Goal: Task Accomplishment & Management: Use online tool/utility

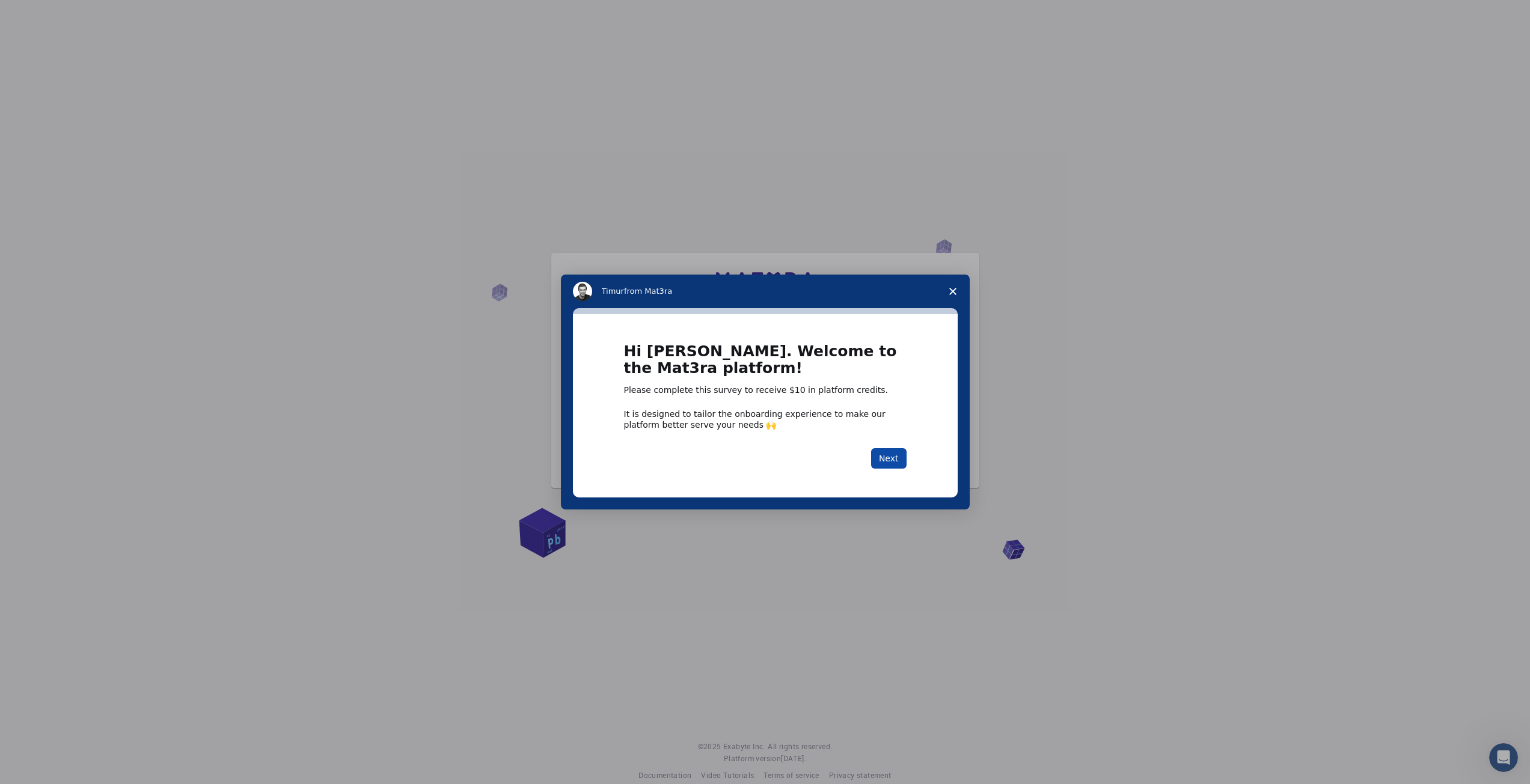
click at [888, 461] on button "Next" at bounding box center [888, 458] width 35 height 21
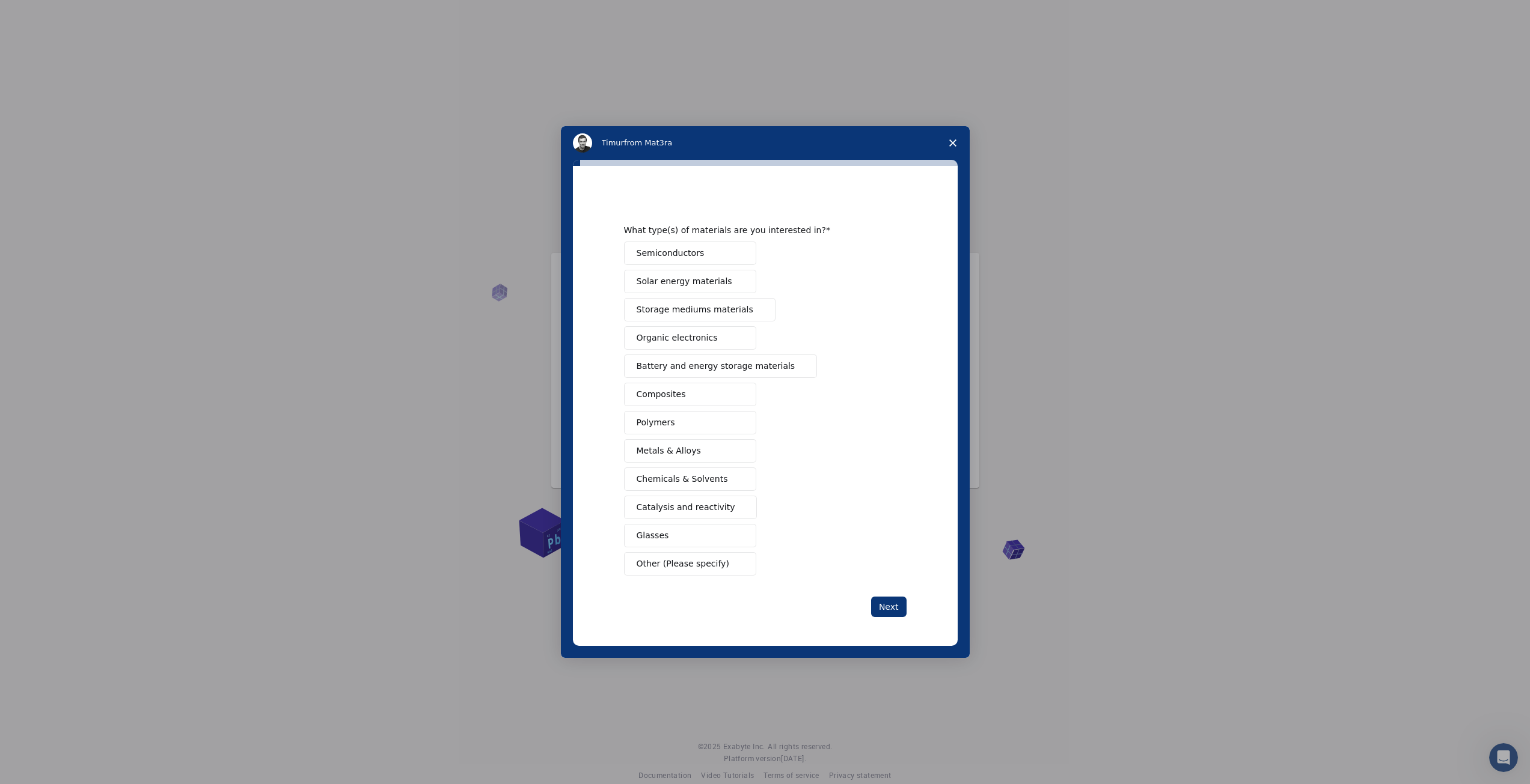
click at [667, 422] on span "Polymers" at bounding box center [656, 422] width 39 height 12
click at [683, 337] on span "Organic electronics" at bounding box center [676, 338] width 81 height 12
click at [710, 278] on span "Solar energy materials" at bounding box center [684, 281] width 95 height 12
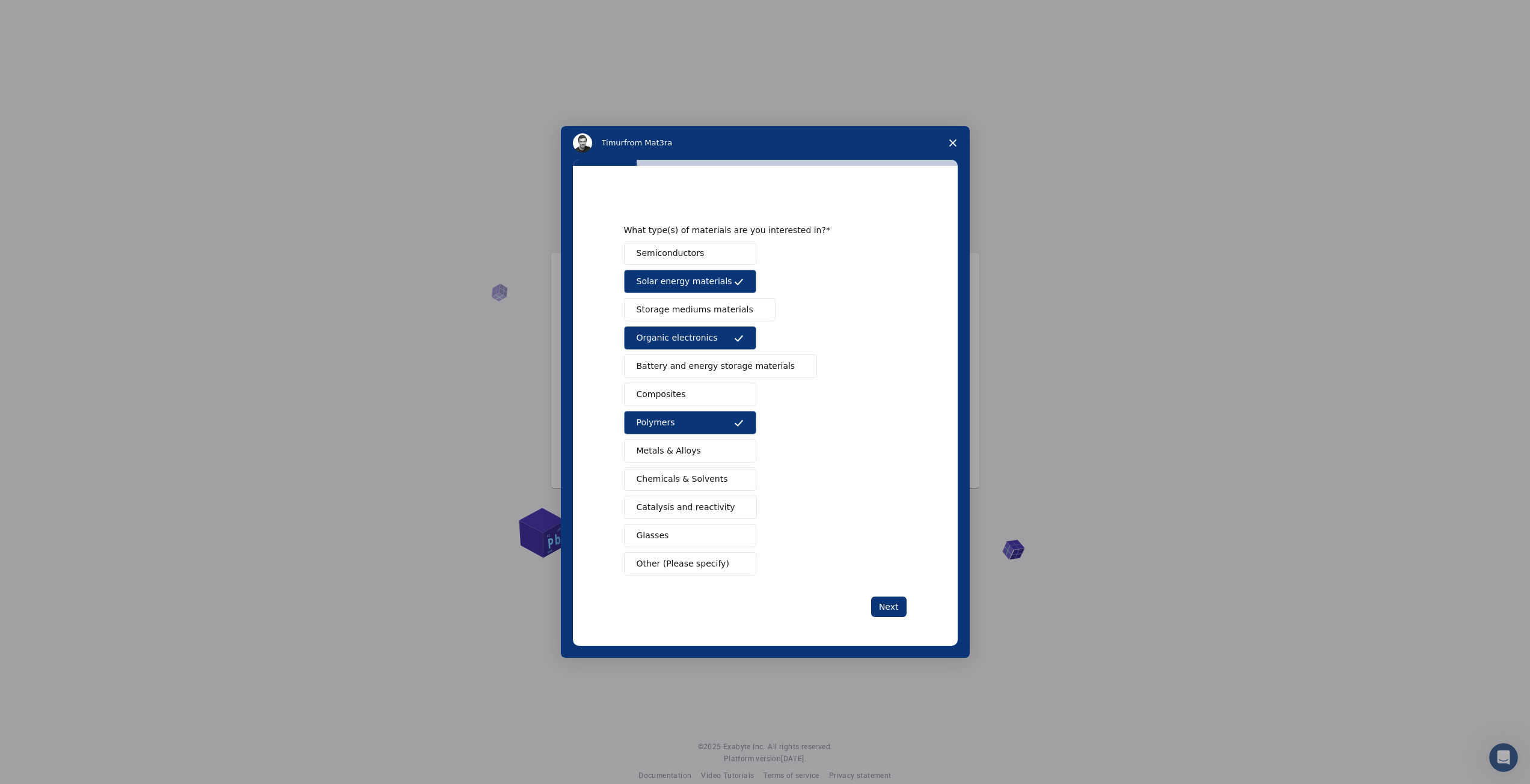
click at [700, 311] on span "Storage mediums materials" at bounding box center [694, 310] width 117 height 12
click at [691, 394] on button "Composites" at bounding box center [690, 395] width 132 height 24
click at [708, 451] on button "Metals & Alloys" at bounding box center [690, 451] width 132 height 24
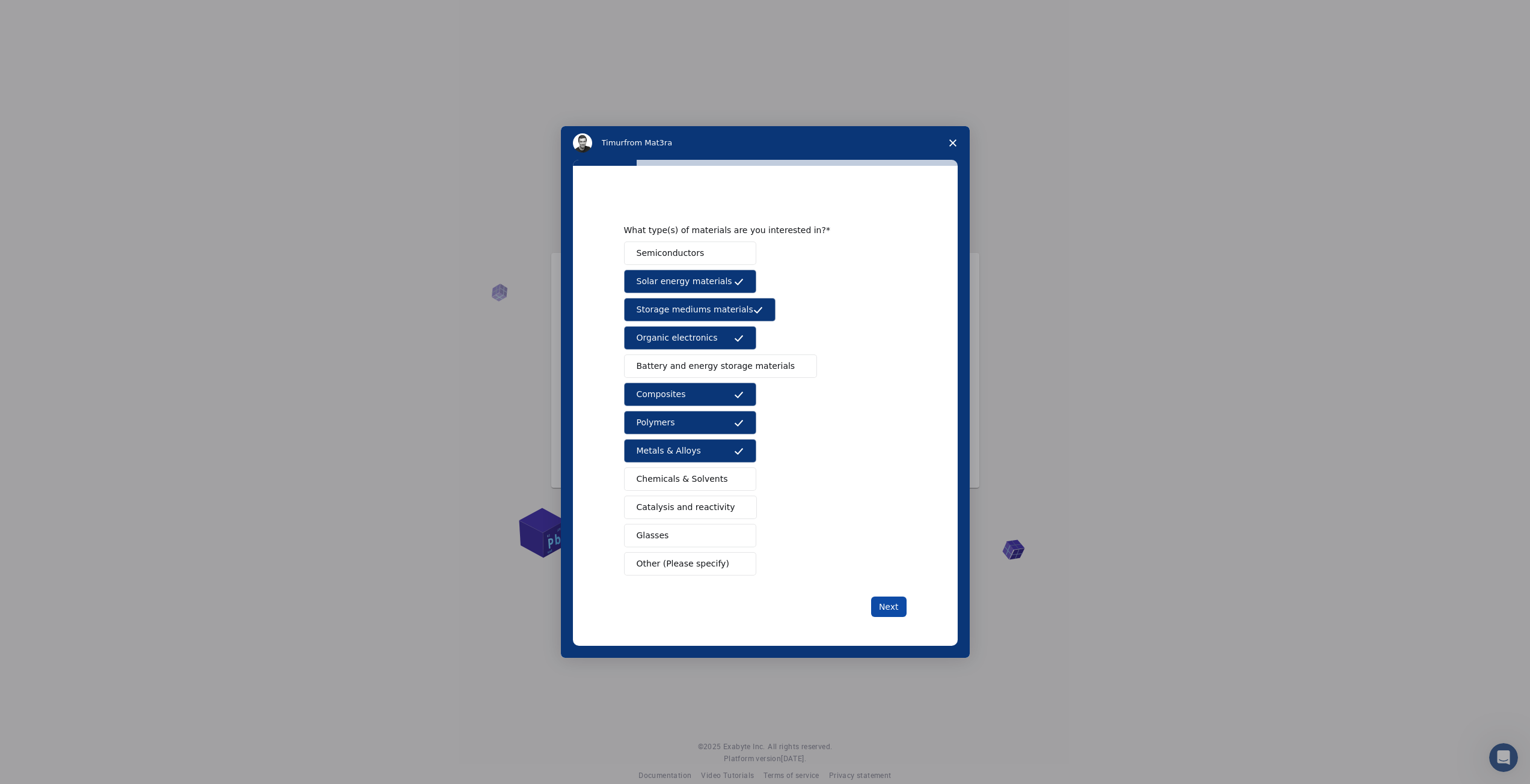
click at [885, 607] on button "Next" at bounding box center [888, 607] width 35 height 21
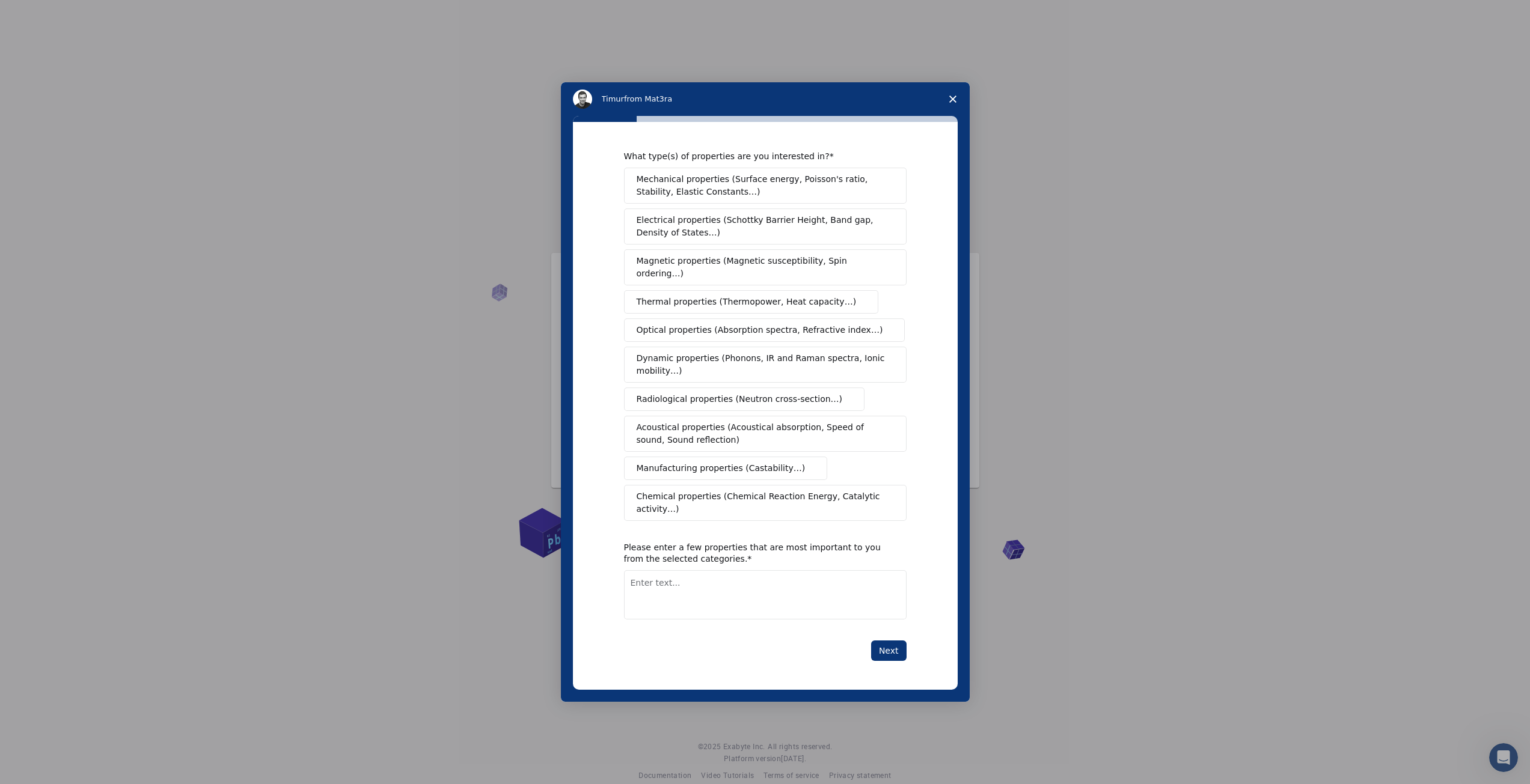
click at [793, 198] on span "Mechanical properties (Surface energy, Poisson's ratio, Stability, Elastic Cons…" at bounding box center [762, 185] width 250 height 26
click at [779, 278] on span "Magnetic properties (Magnetic susceptibility, Spin ordering…)" at bounding box center [760, 268] width 248 height 26
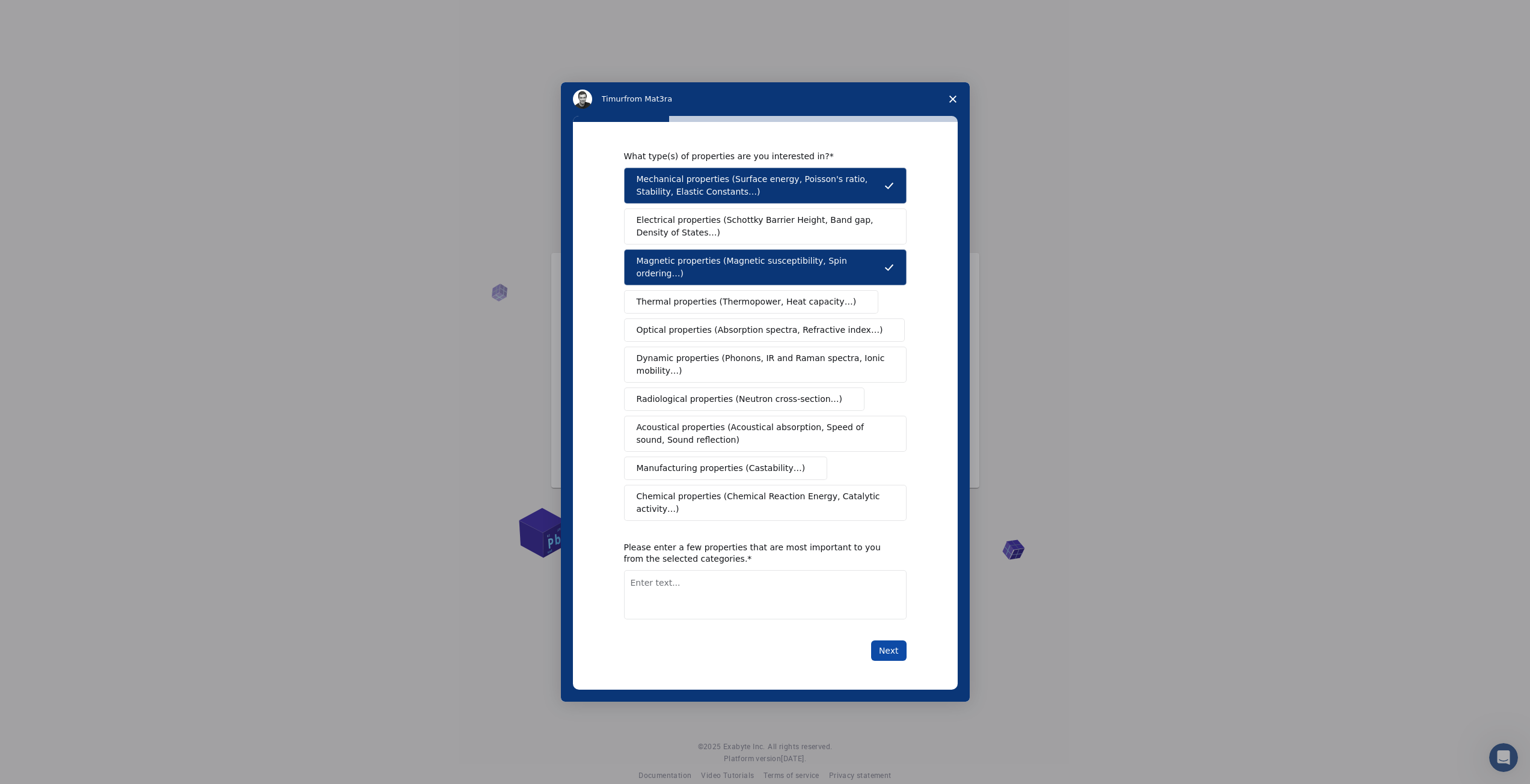
click at [889, 641] on button "Next" at bounding box center [888, 651] width 35 height 21
click at [744, 578] on textarea "Enter text..." at bounding box center [765, 595] width 283 height 49
click at [762, 581] on textarea "Enter text..." at bounding box center [765, 595] width 283 height 49
type textarea "M"
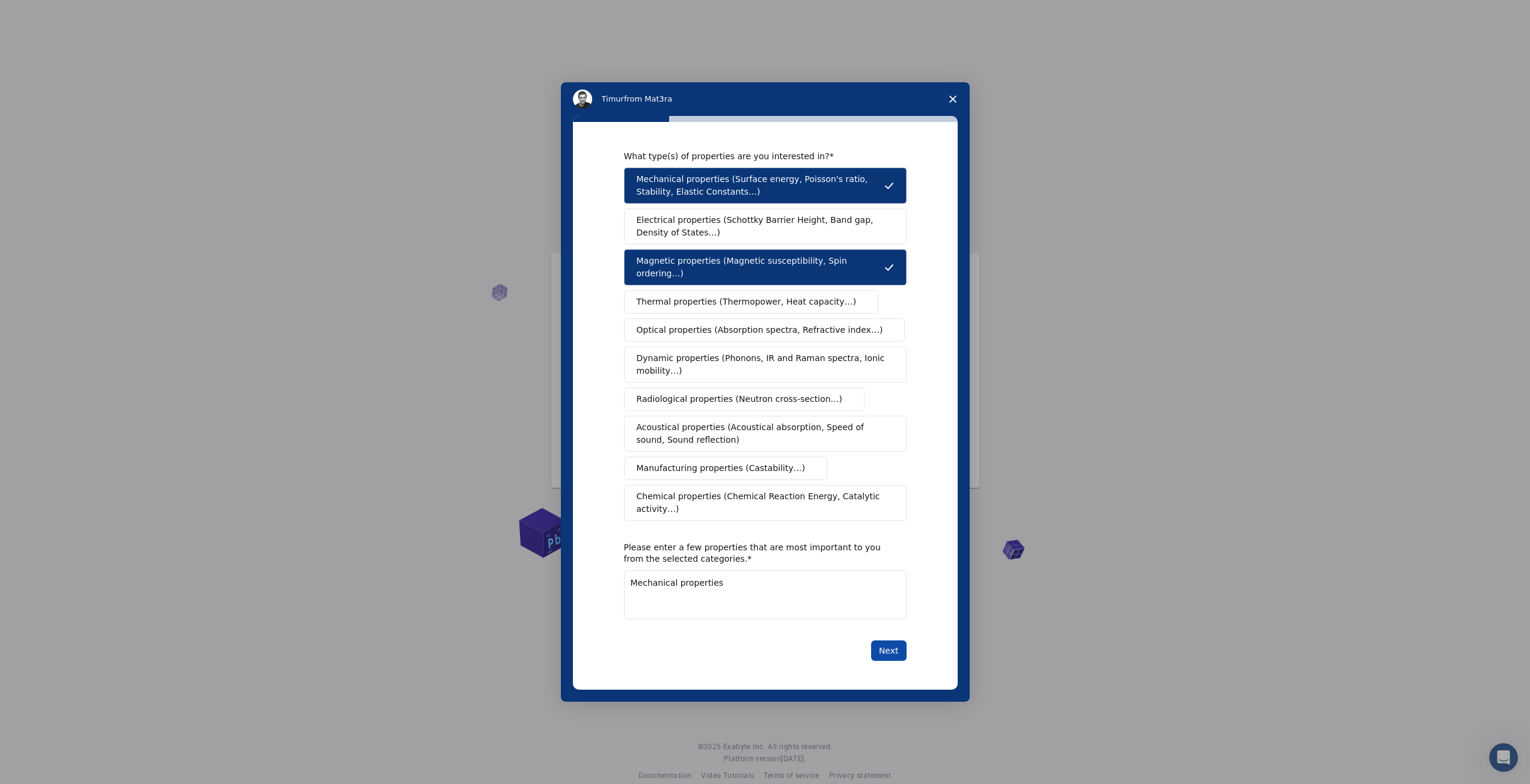
type textarea "Mechanical properties"
click at [889, 641] on button "Next" at bounding box center [888, 651] width 35 height 21
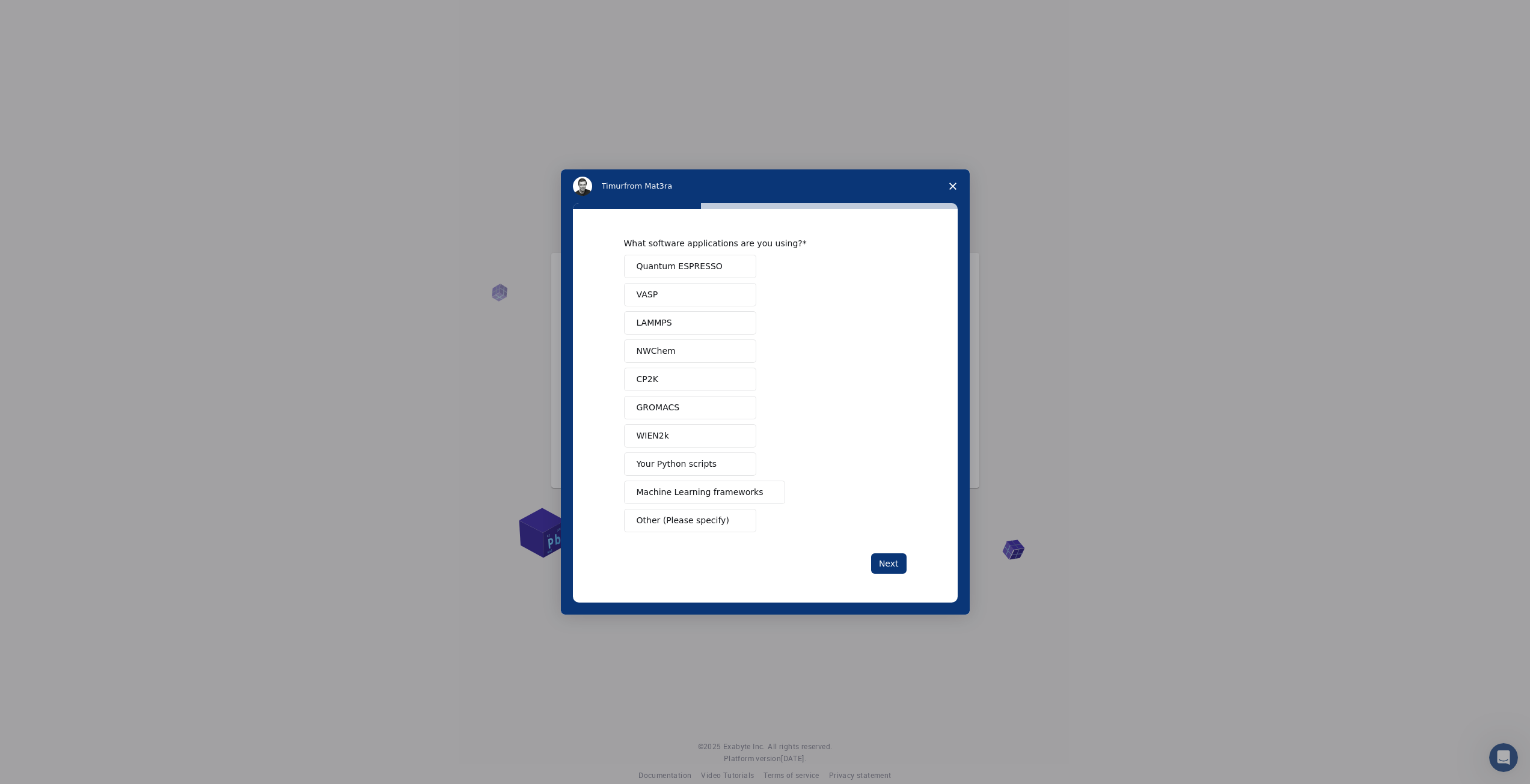
click at [723, 268] on button "Quantum ESPRESSO" at bounding box center [690, 267] width 132 height 24
drag, startPoint x: 721, startPoint y: 465, endPoint x: 735, endPoint y: 471, distance: 15.2
click at [721, 465] on button "Your Python scripts" at bounding box center [690, 464] width 132 height 24
click at [723, 492] on span "Machine Learning frameworks" at bounding box center [699, 492] width 127 height 12
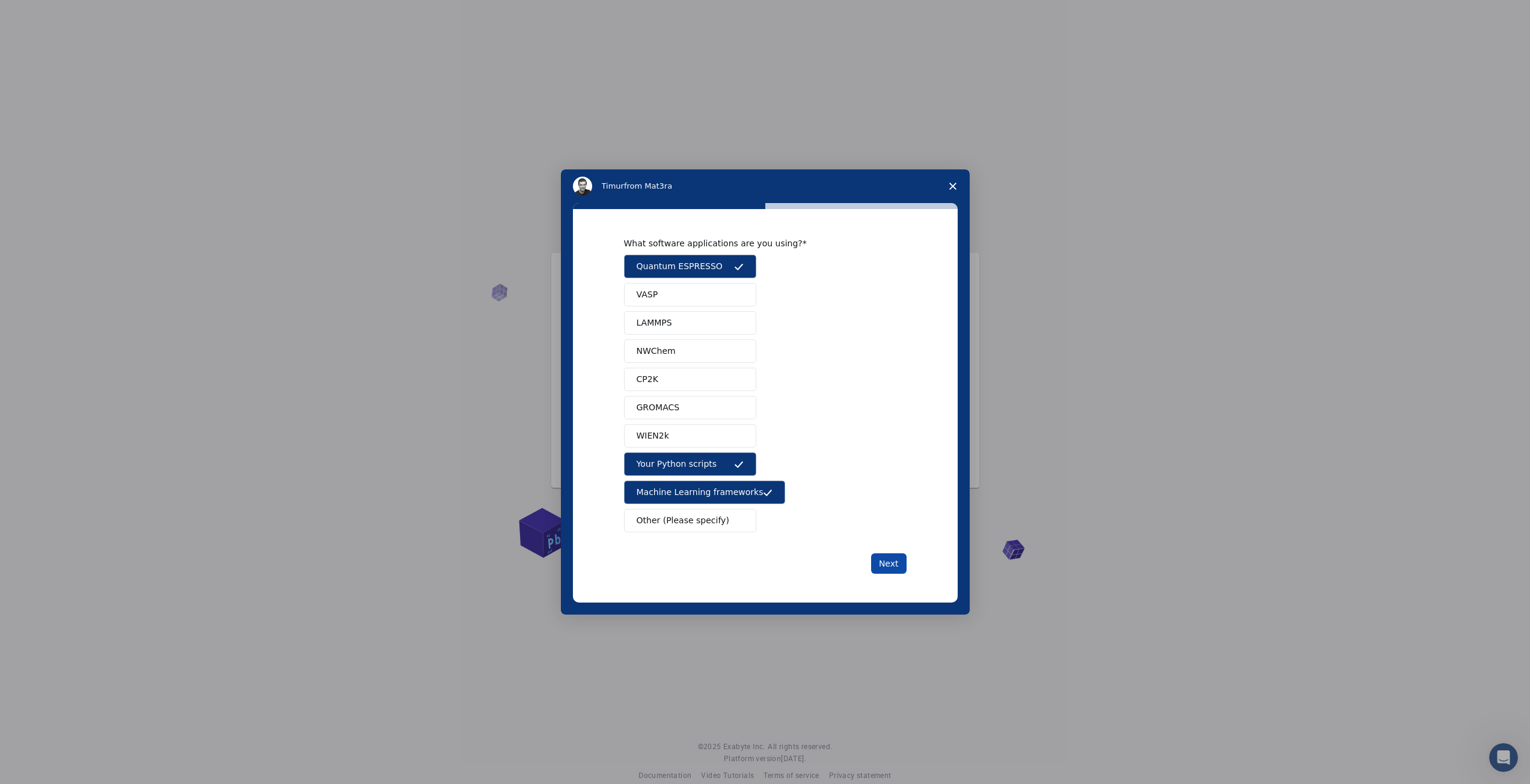
click at [893, 563] on button "Next" at bounding box center [888, 563] width 35 height 21
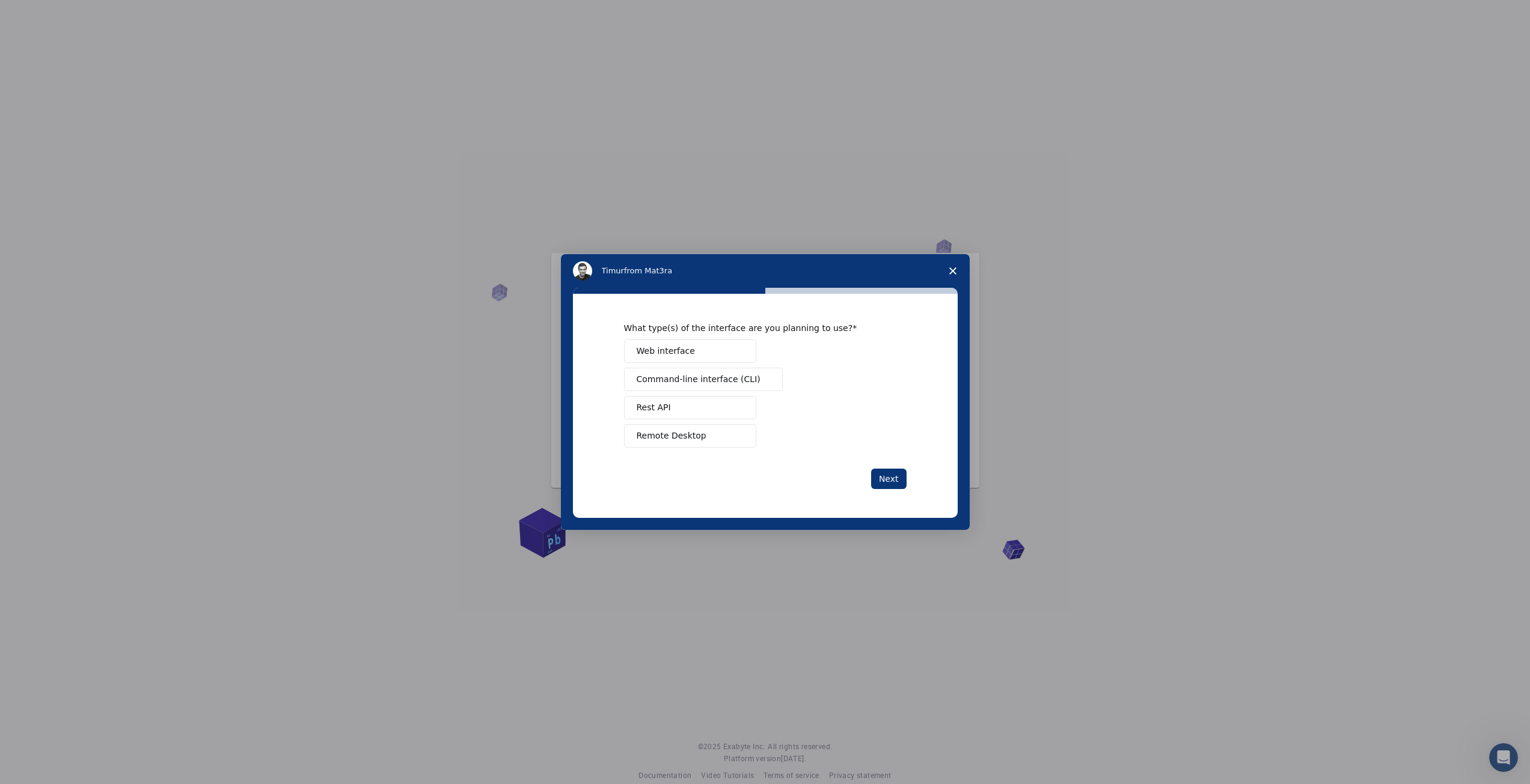
click at [701, 374] on span "Command-line interface (CLI)" at bounding box center [698, 380] width 124 height 12
click at [693, 434] on span "Remote Desktop" at bounding box center [671, 436] width 70 height 12
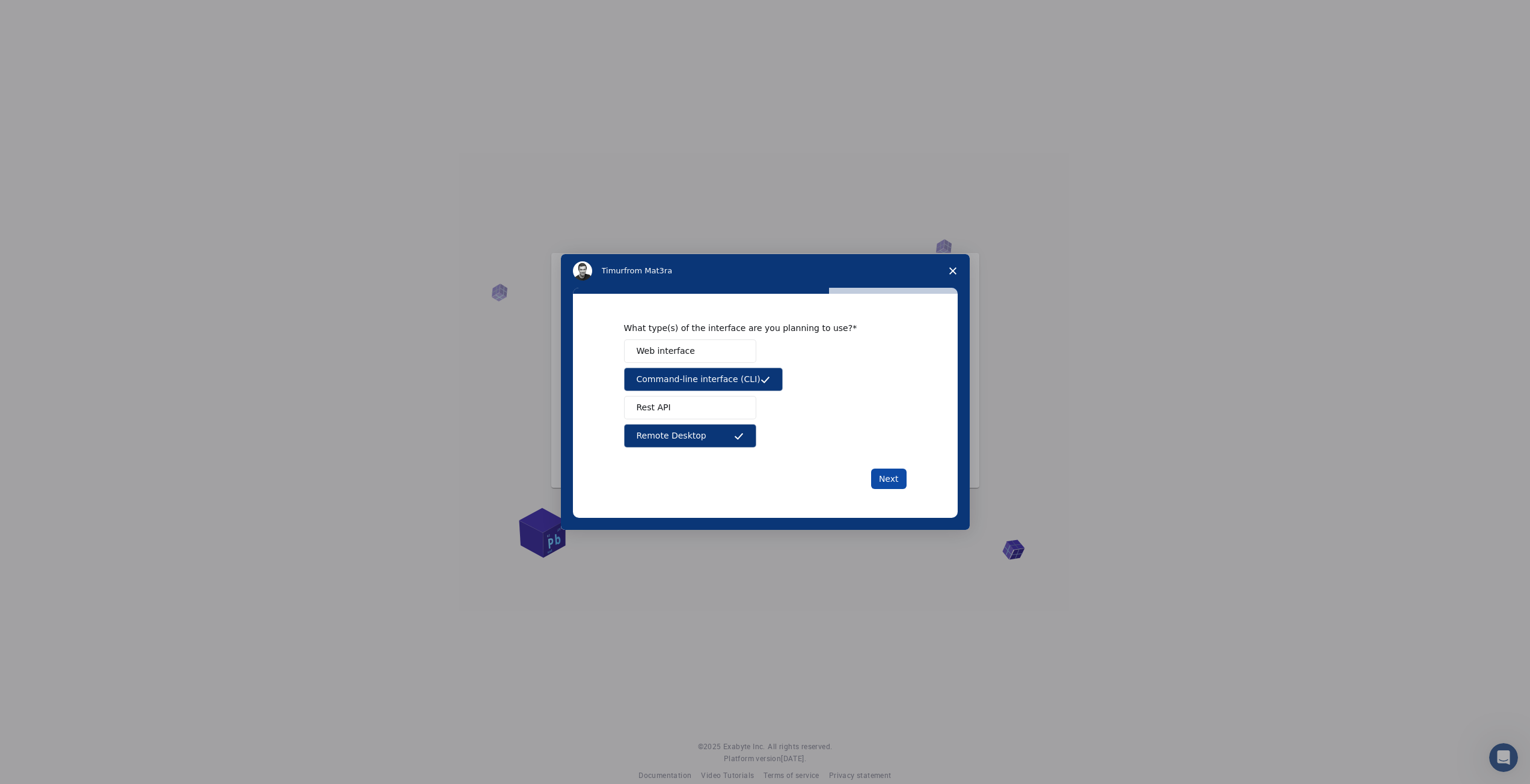
click at [894, 478] on button "Next" at bounding box center [888, 479] width 35 height 21
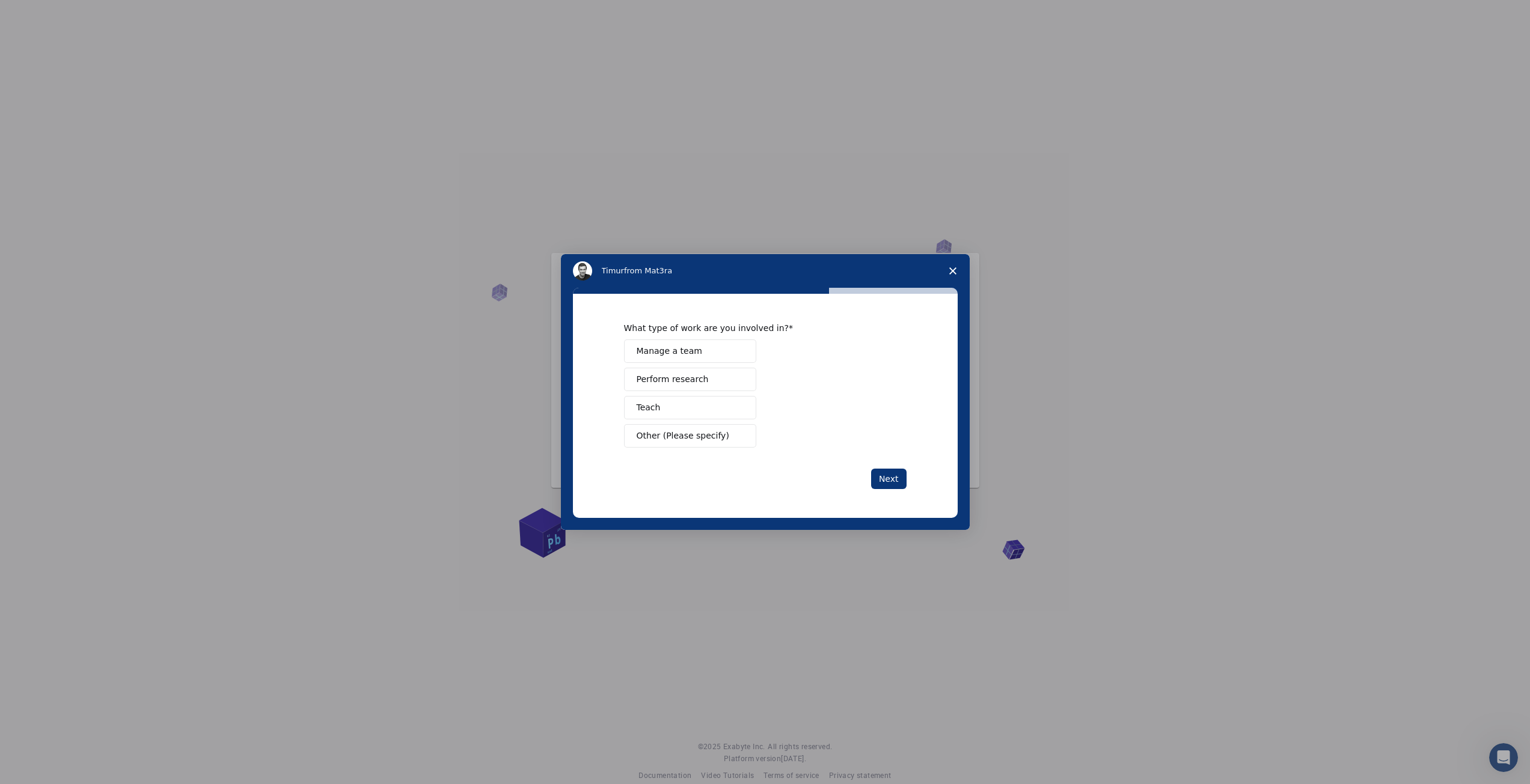
click at [706, 378] on button "Perform research" at bounding box center [690, 380] width 132 height 24
click at [682, 408] on button "Teach" at bounding box center [690, 408] width 132 height 24
click at [894, 478] on button "Next" at bounding box center [888, 479] width 35 height 21
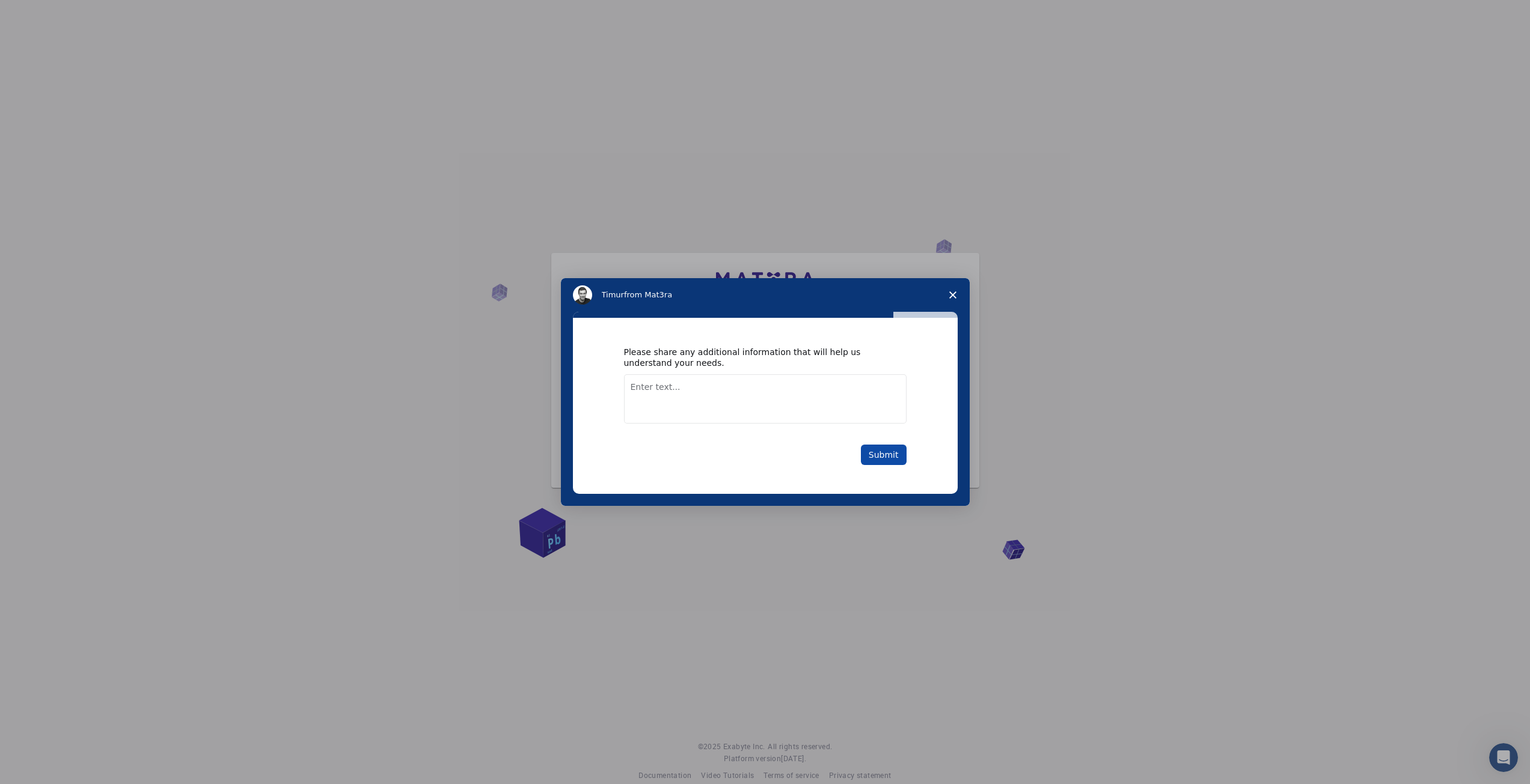
click at [892, 457] on button "Submit" at bounding box center [884, 455] width 46 height 21
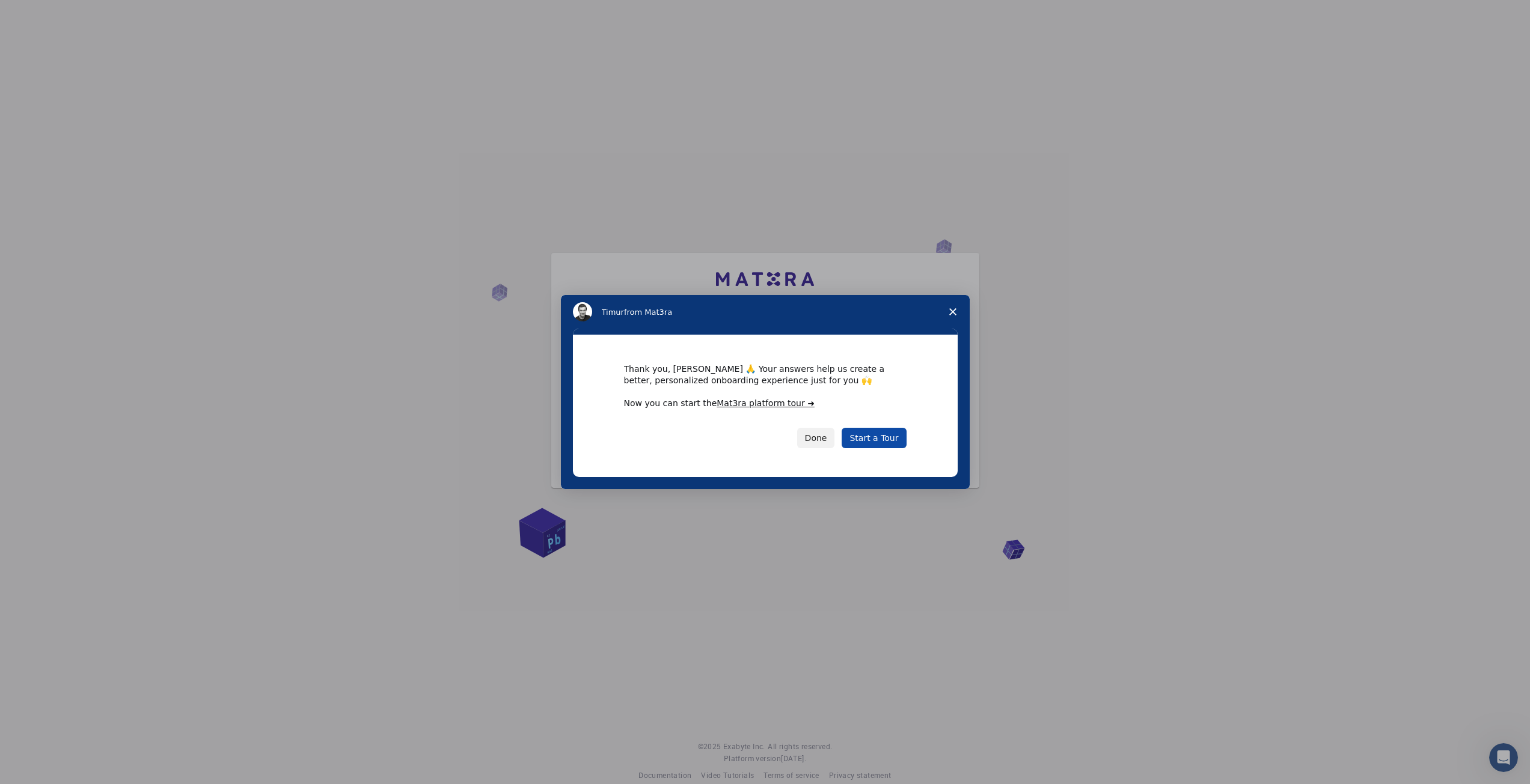
click at [878, 438] on link "Start a Tour" at bounding box center [874, 438] width 64 height 21
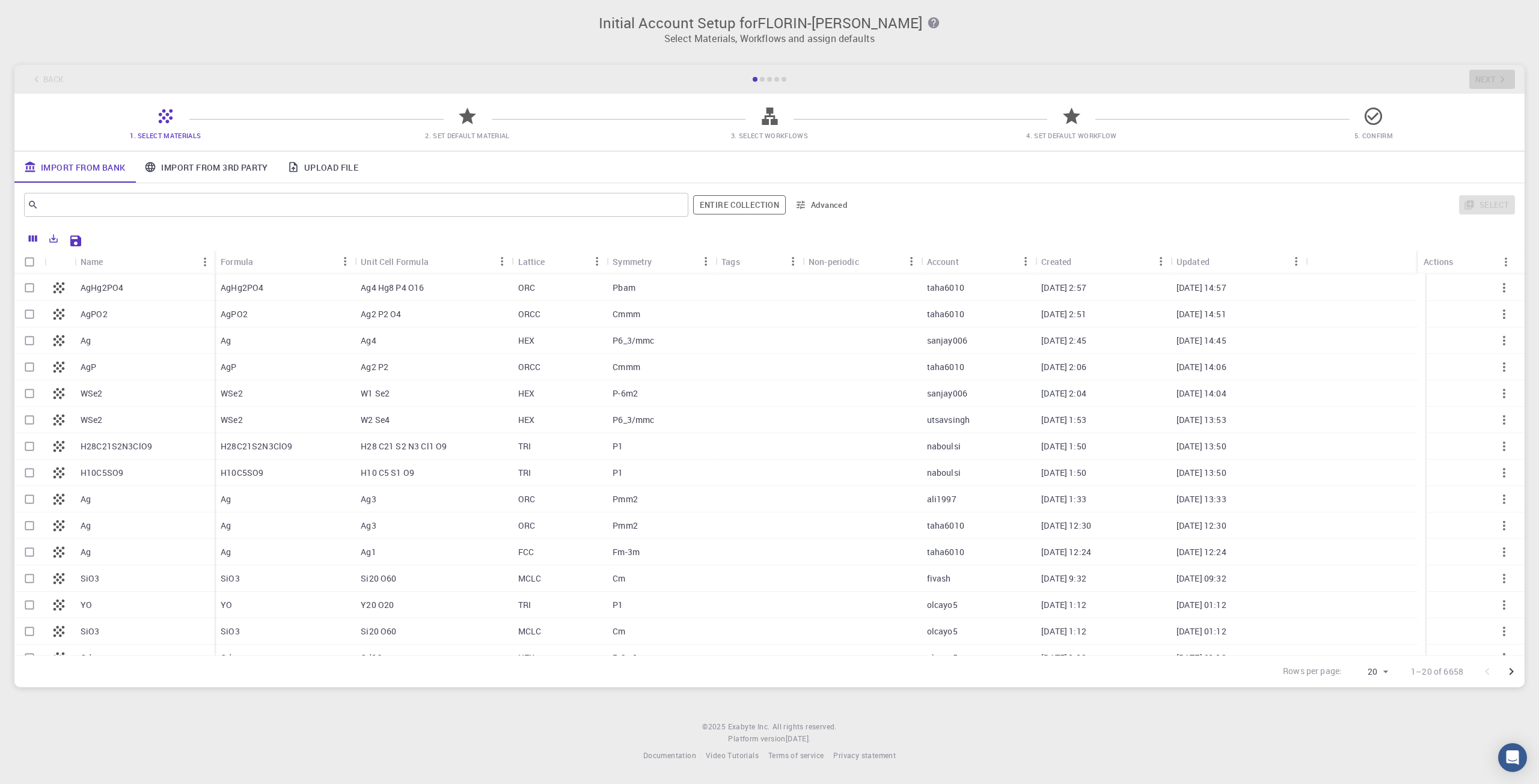
scroll to position [147, 0]
click at [116, 613] on div "SiO3" at bounding box center [145, 616] width 140 height 26
checkbox input "true"
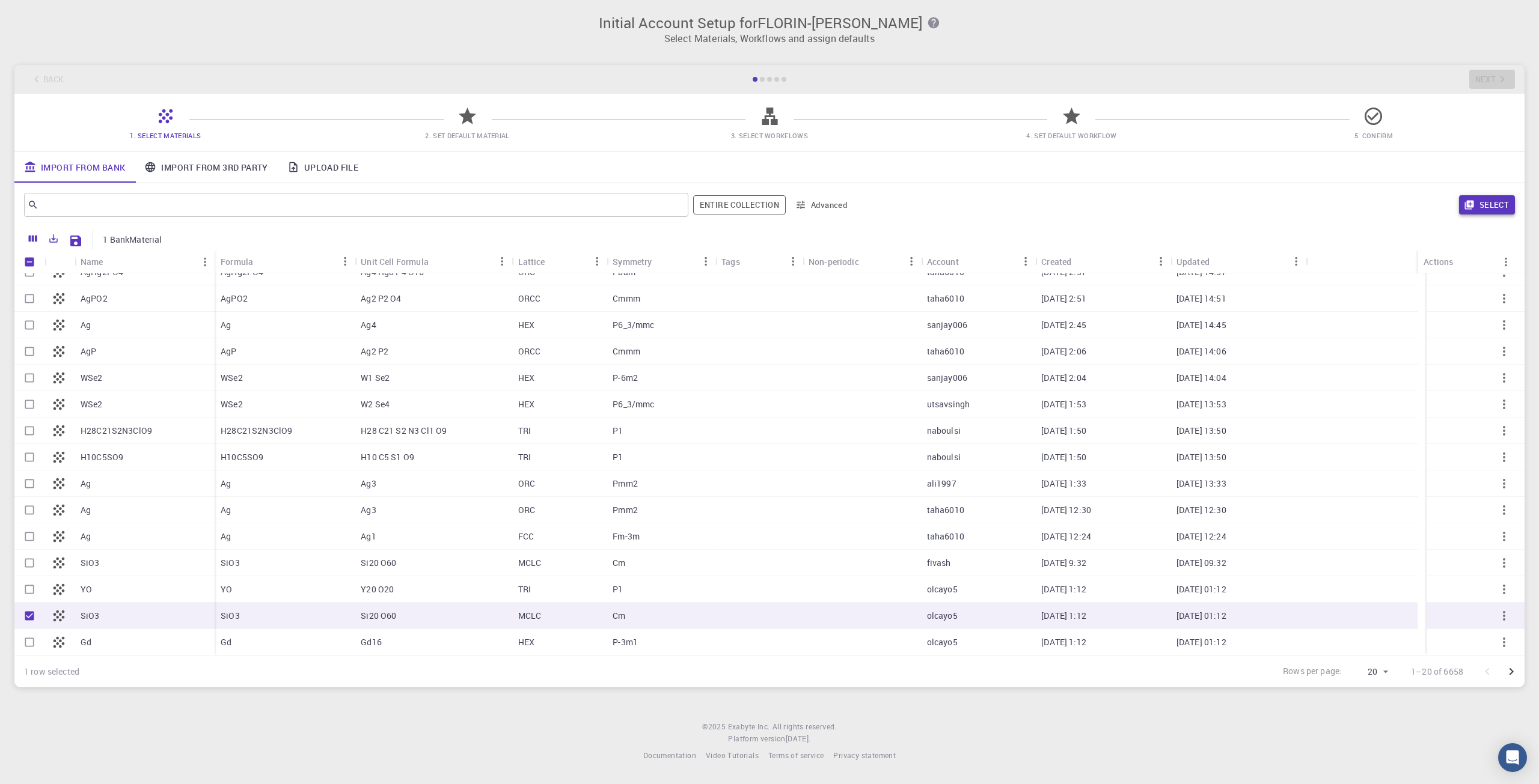
click at [1507, 205] on button "Select" at bounding box center [1486, 205] width 56 height 19
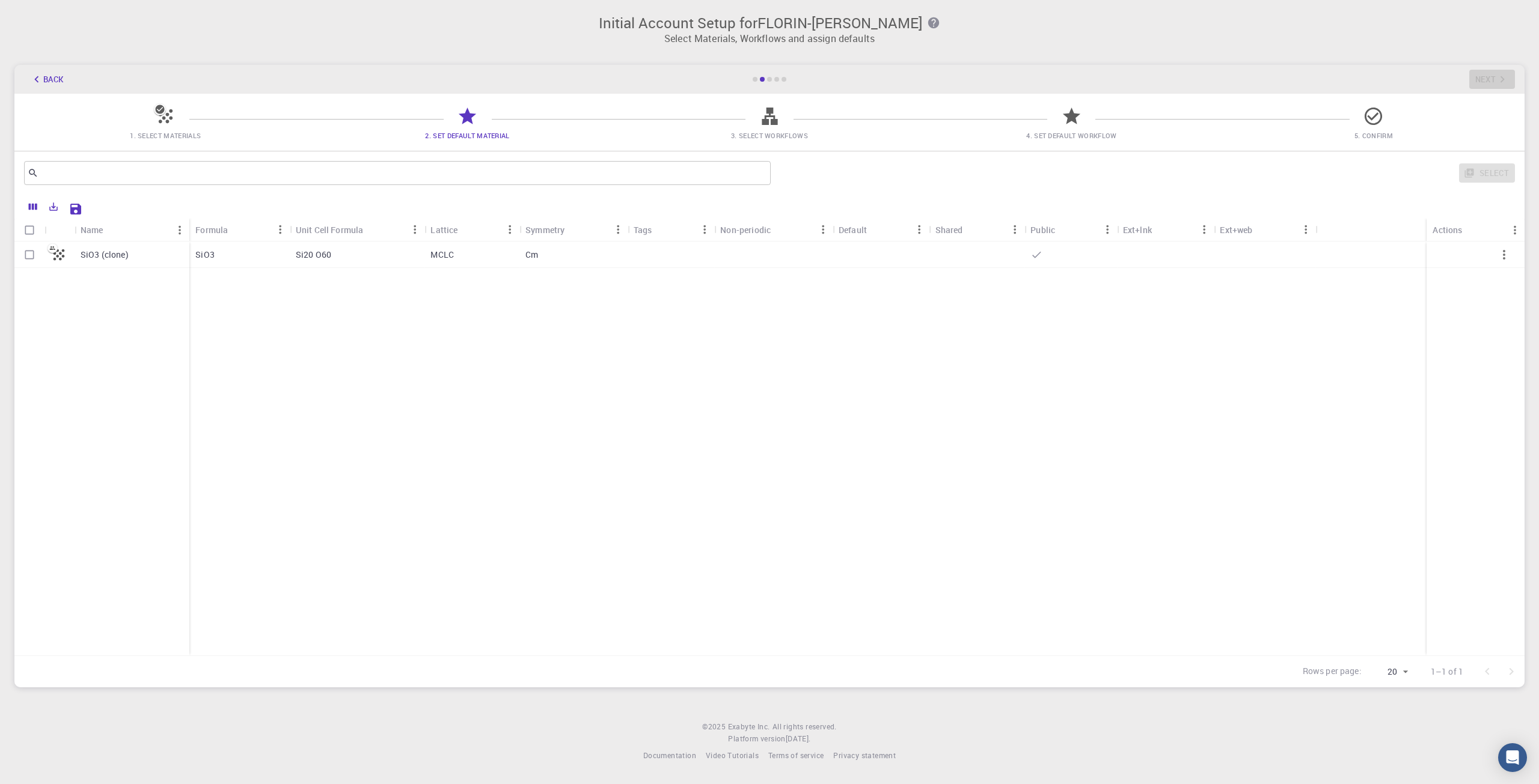
click at [389, 256] on div "Si20 O60" at bounding box center [358, 254] width 136 height 26
checkbox input "true"
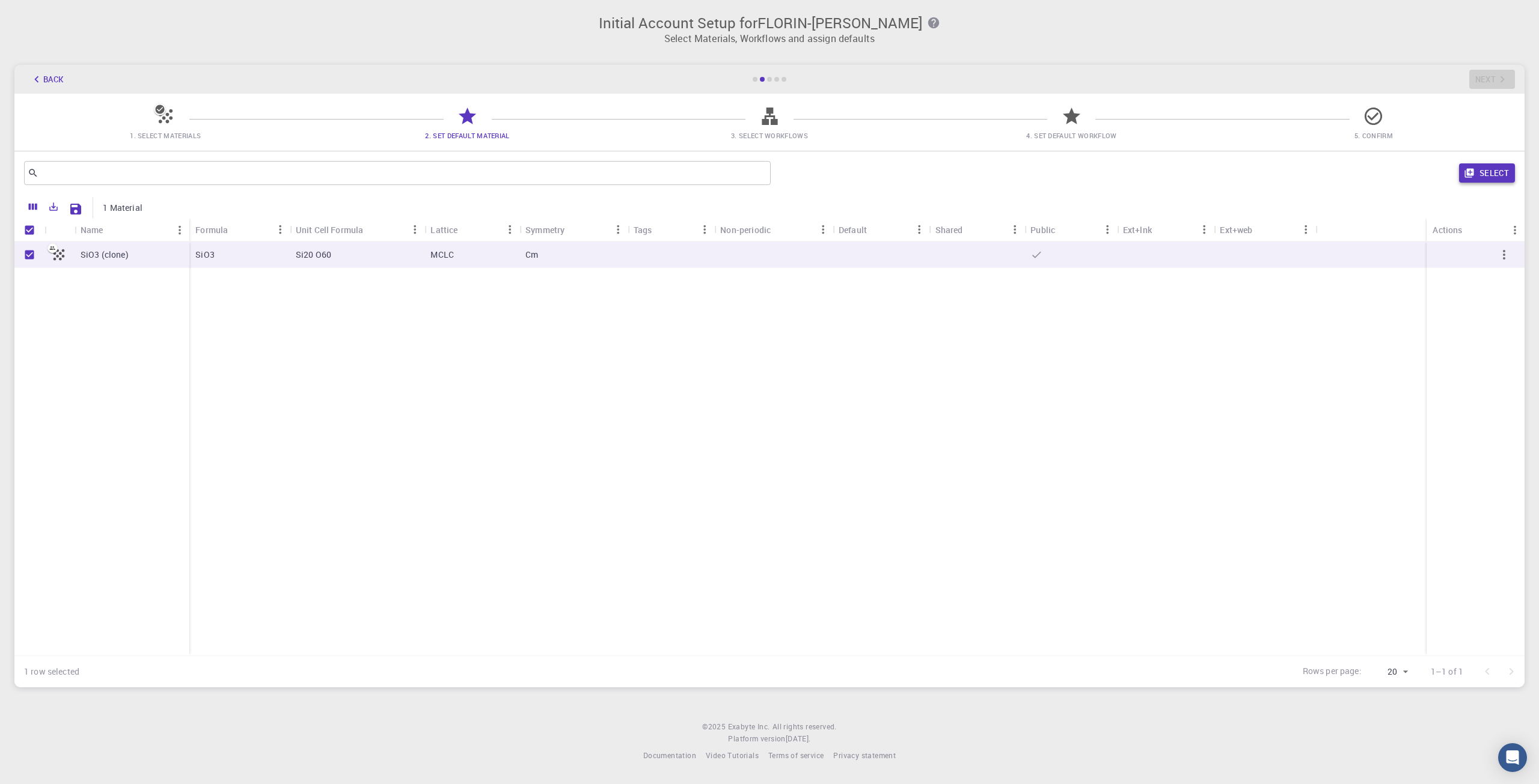
click at [1482, 173] on button "Select" at bounding box center [1486, 173] width 56 height 19
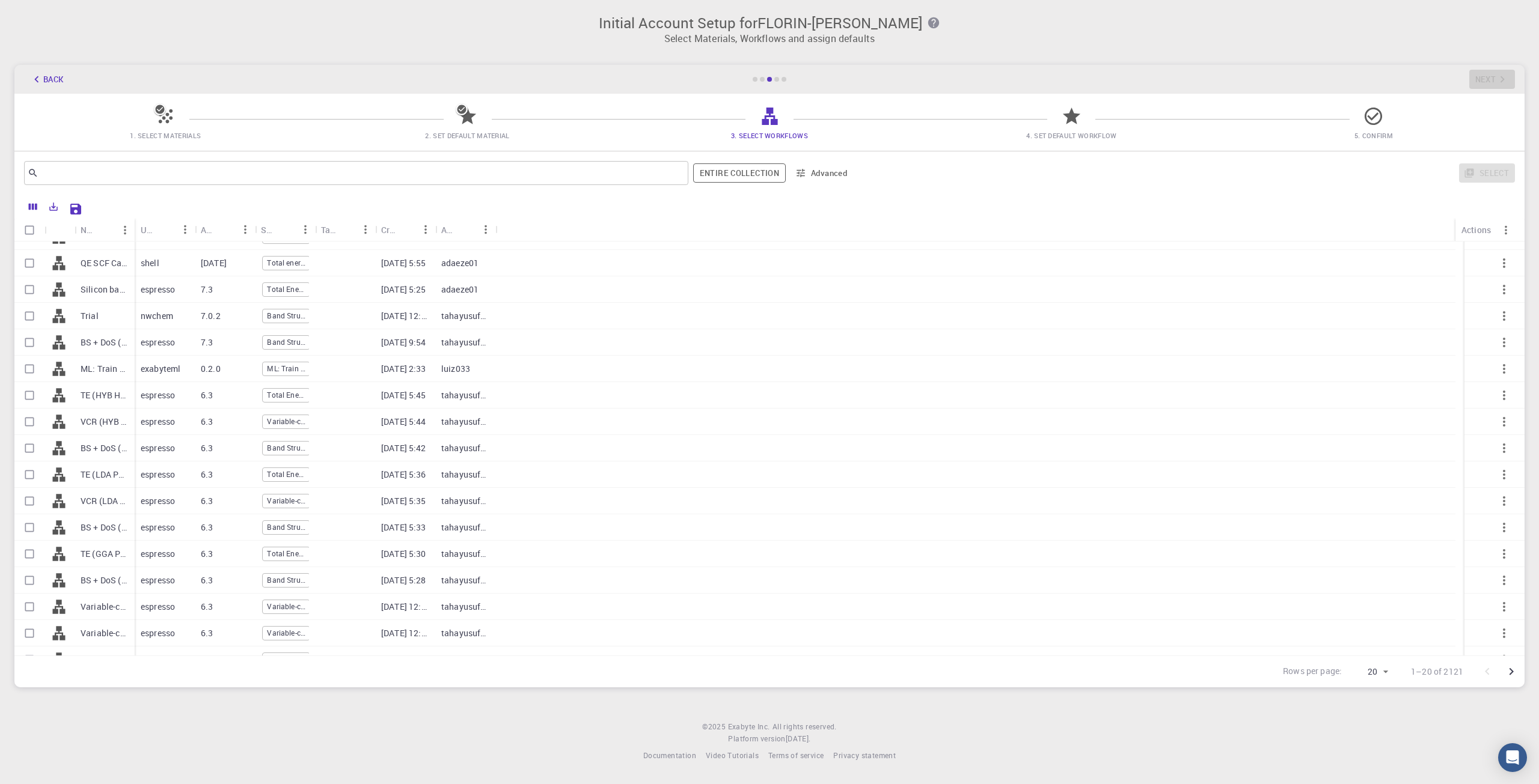
scroll to position [0, 0]
click at [109, 254] on p "Total Energy (clone) (clone)" at bounding box center [104, 254] width 48 height 12
checkbox input "true"
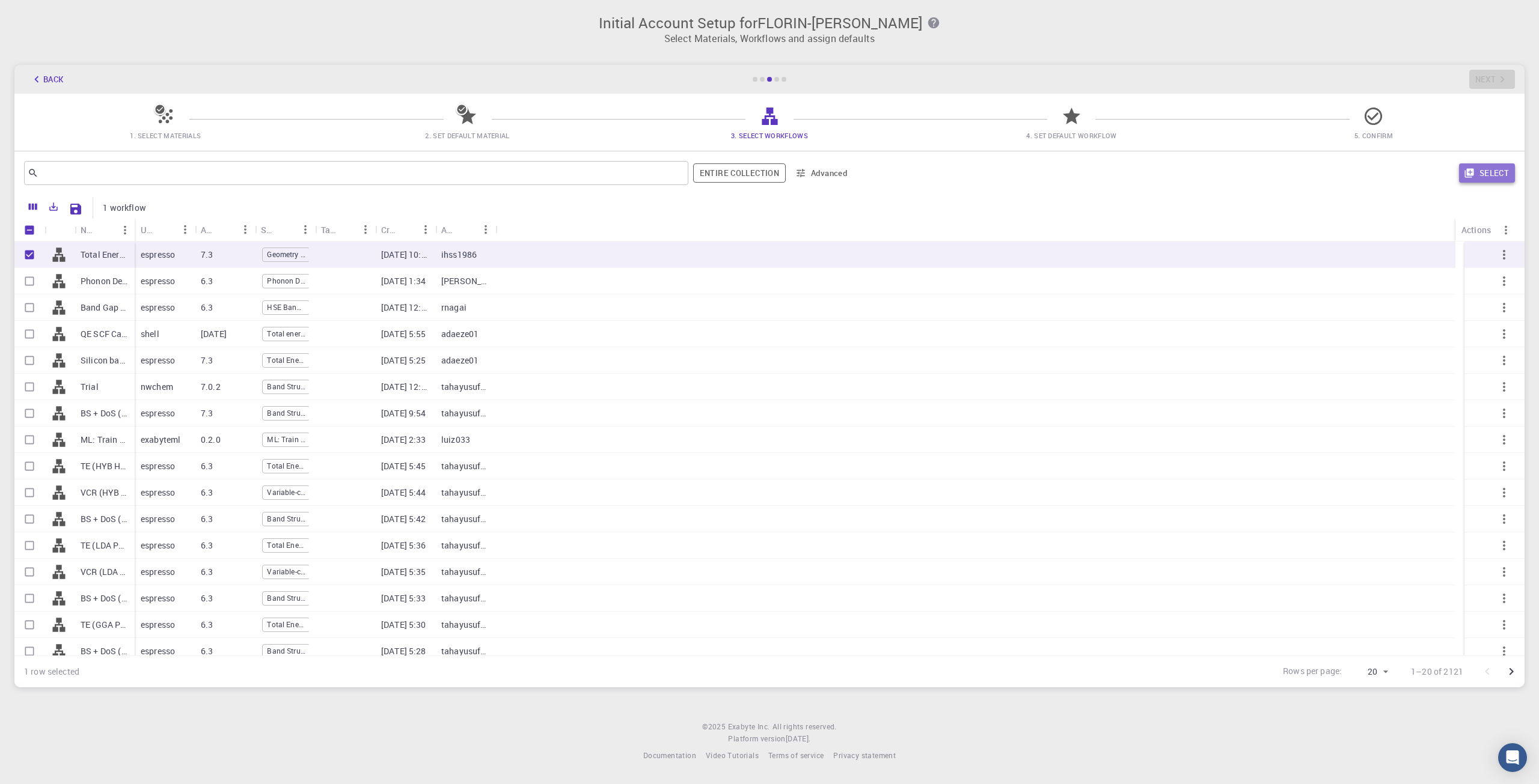
click at [1495, 167] on button "Select" at bounding box center [1486, 173] width 56 height 19
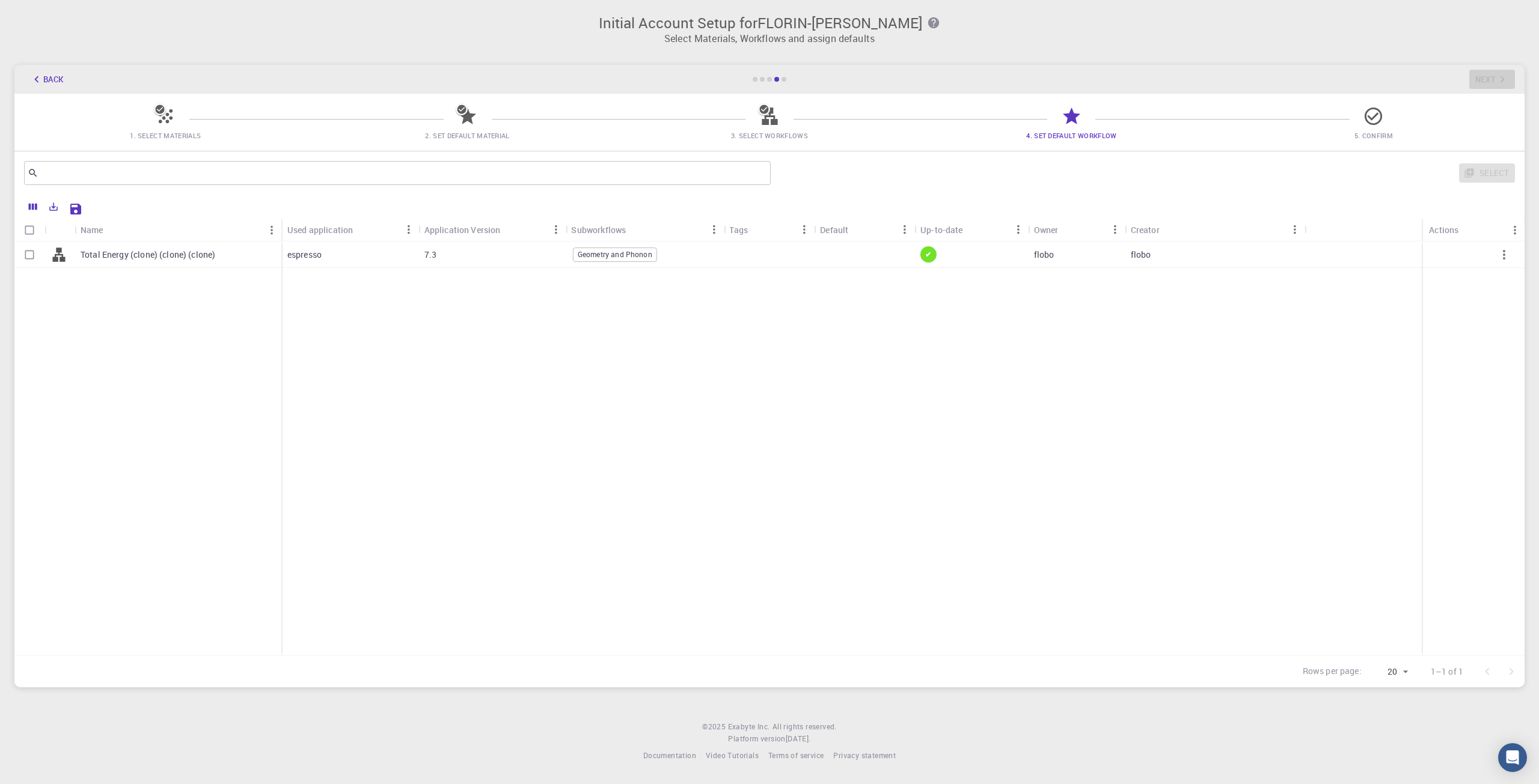
click at [98, 255] on p "Total Energy (clone) (clone) (clone)" at bounding box center [147, 254] width 135 height 12
checkbox input "true"
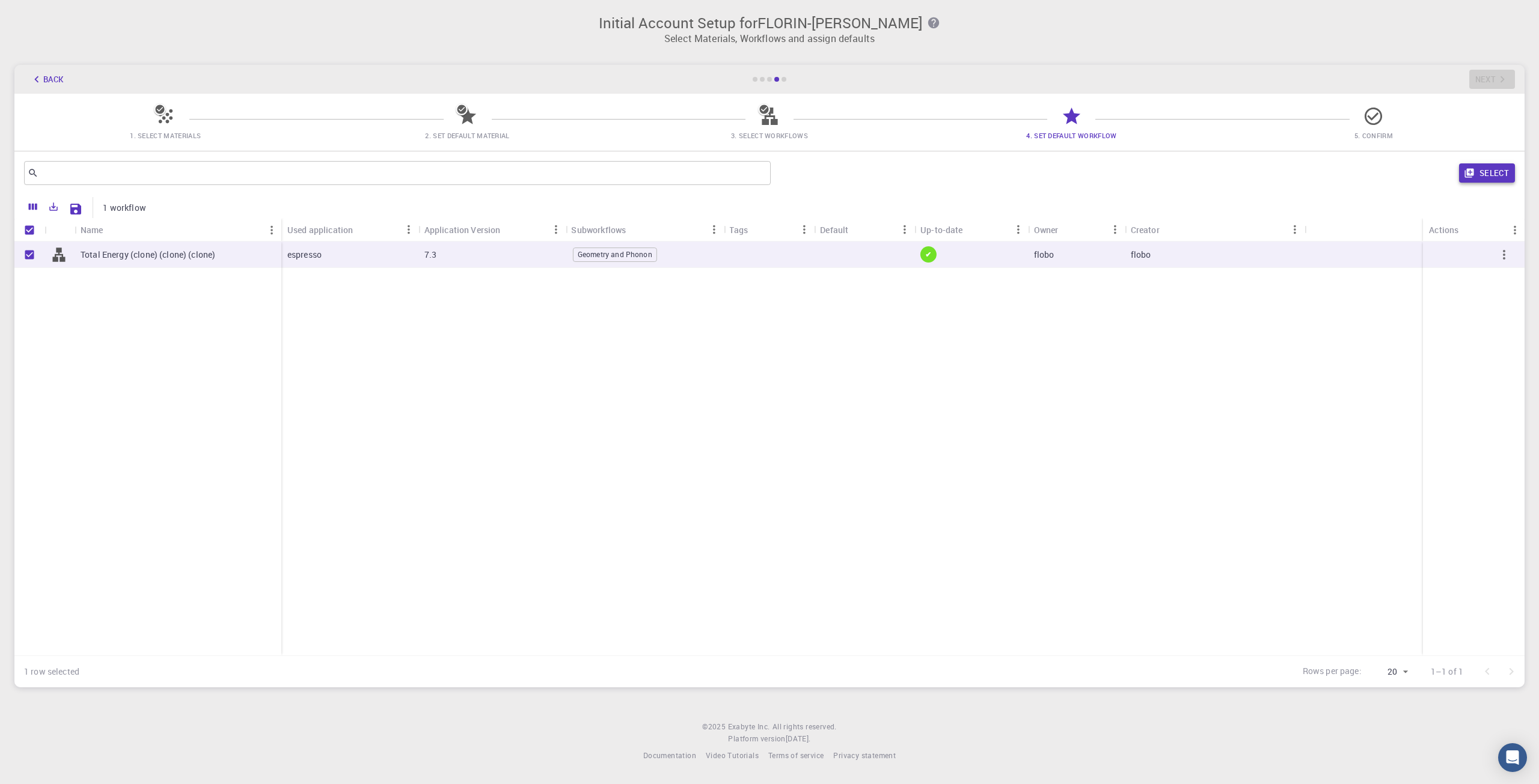
click at [1491, 169] on button "Select" at bounding box center [1486, 173] width 56 height 19
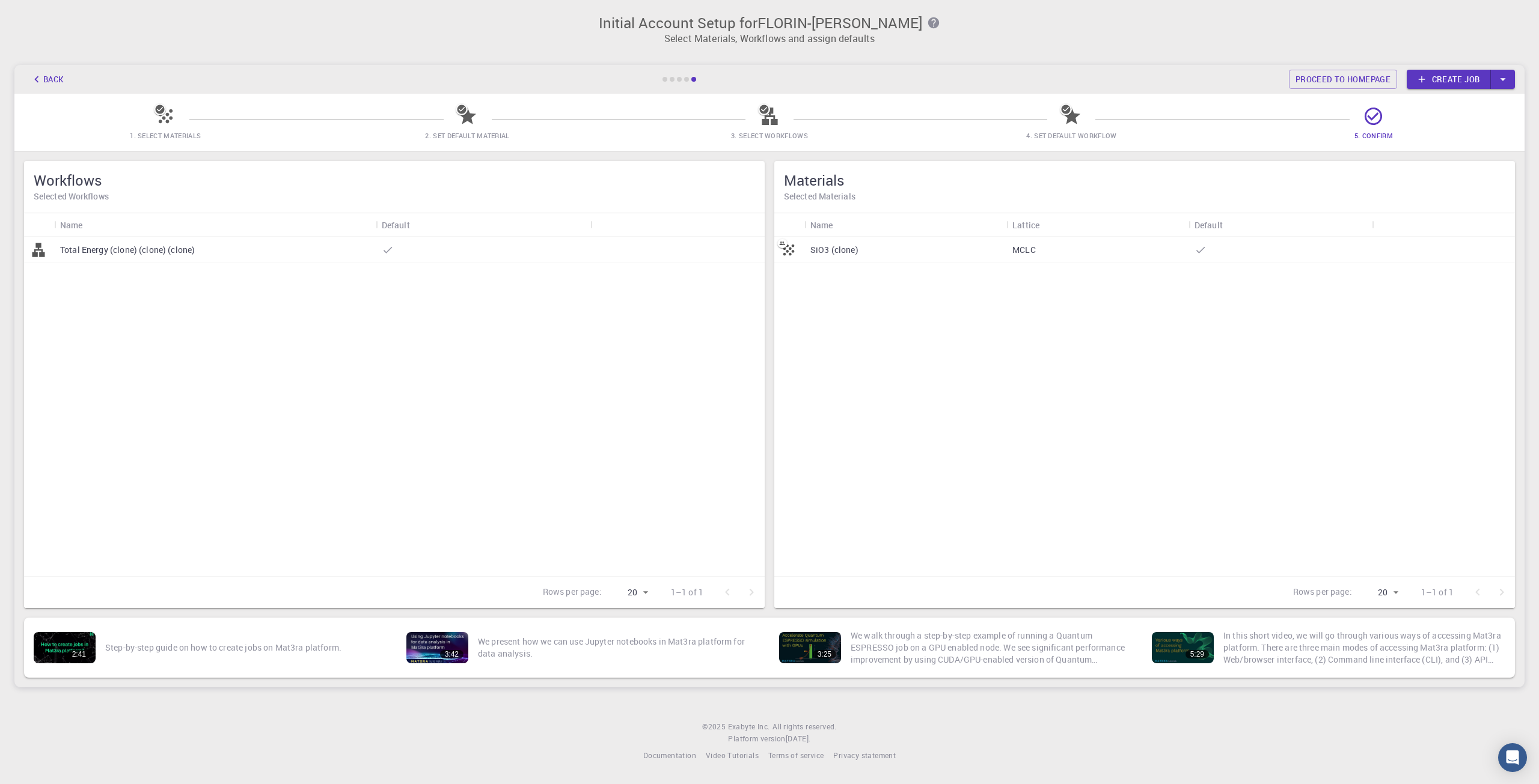
click at [1466, 77] on link "Create job" at bounding box center [1449, 80] width 84 height 19
